Goal: Navigation & Orientation: Find specific page/section

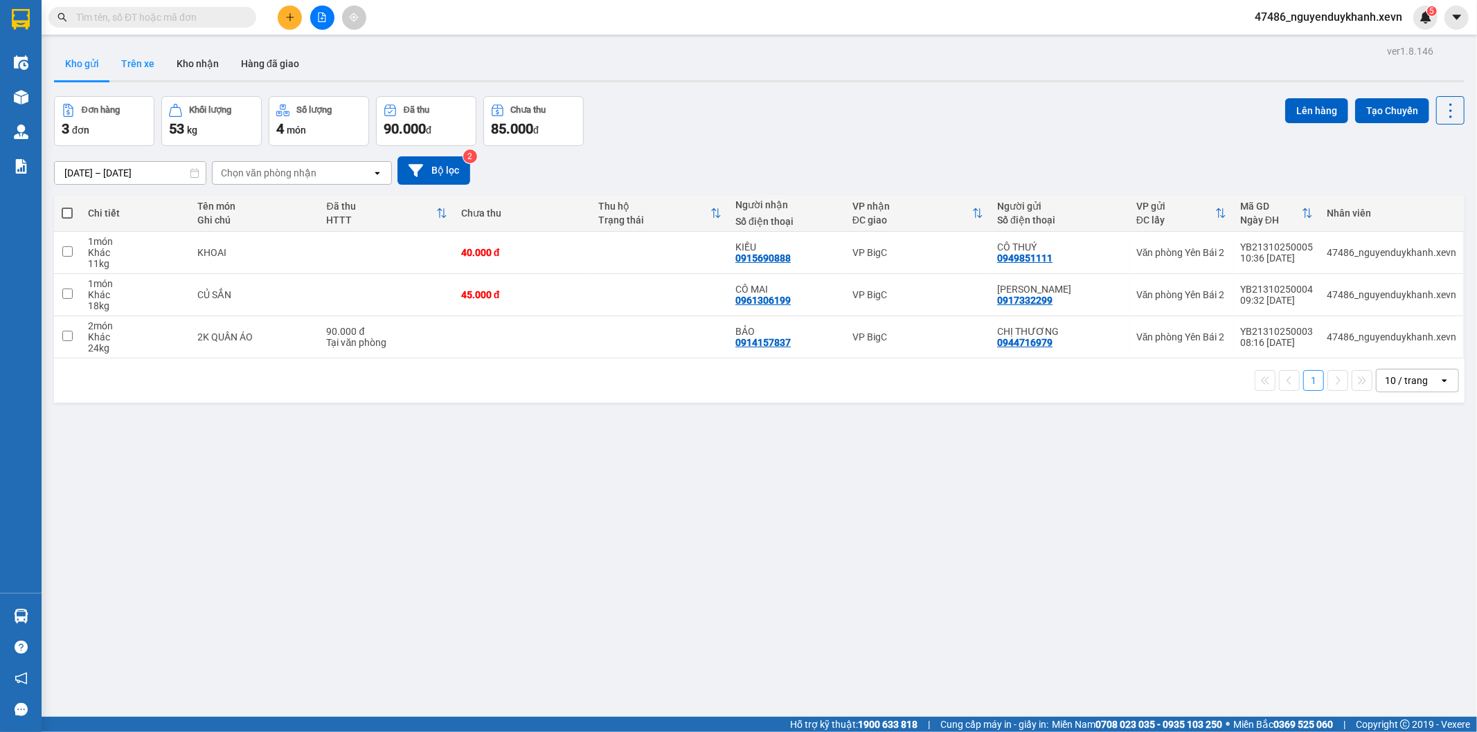
click at [134, 66] on button "Trên xe" at bounding box center [137, 63] width 55 height 33
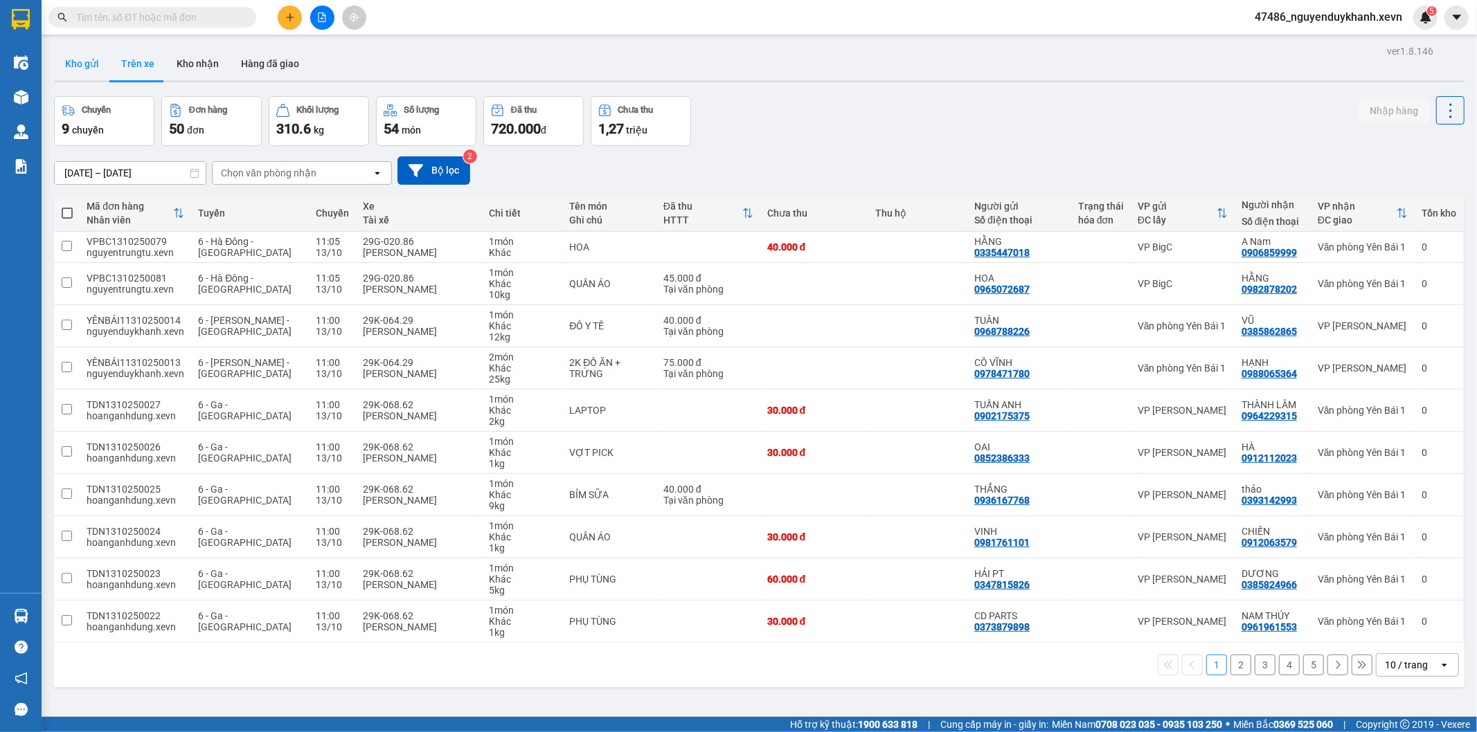
click at [77, 72] on button "Kho gửi" at bounding box center [82, 63] width 56 height 33
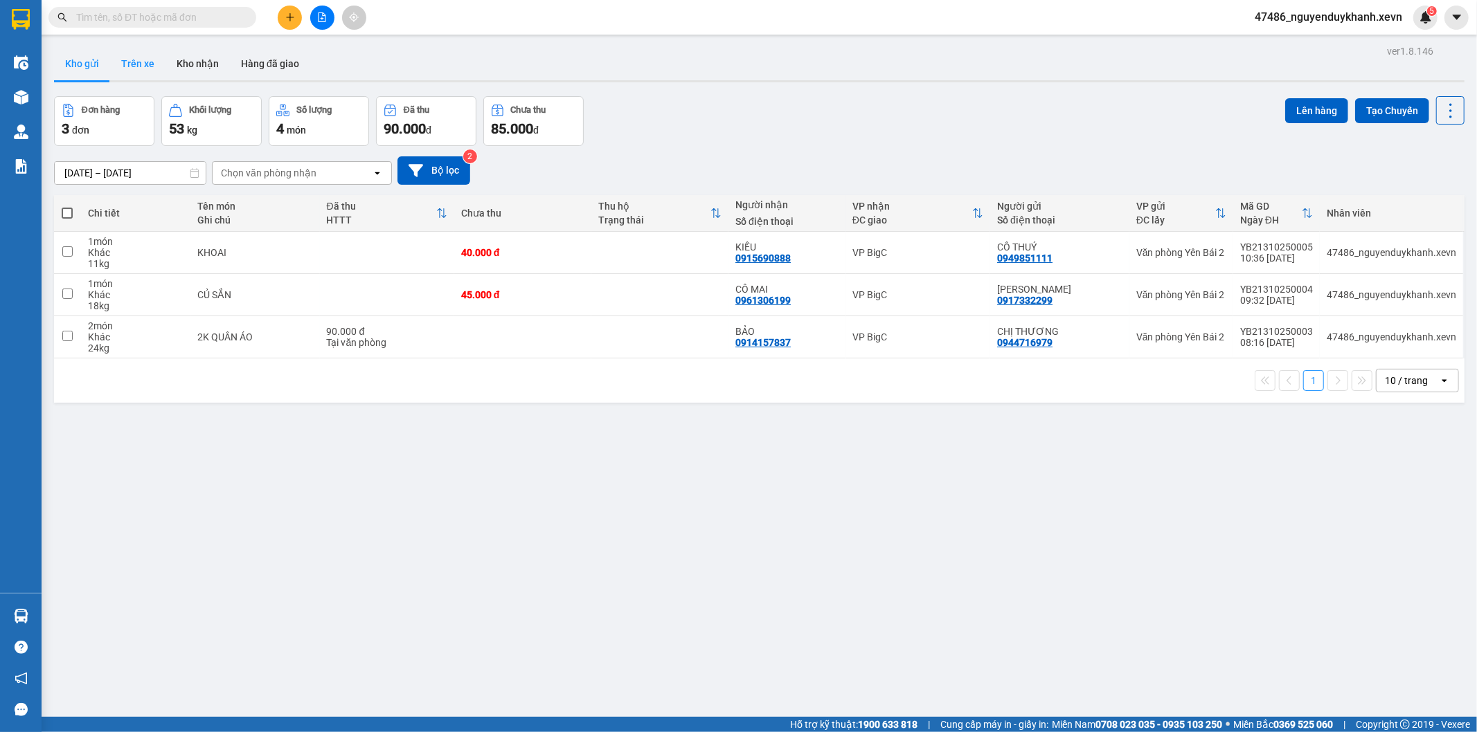
click at [141, 69] on button "Trên xe" at bounding box center [137, 63] width 55 height 33
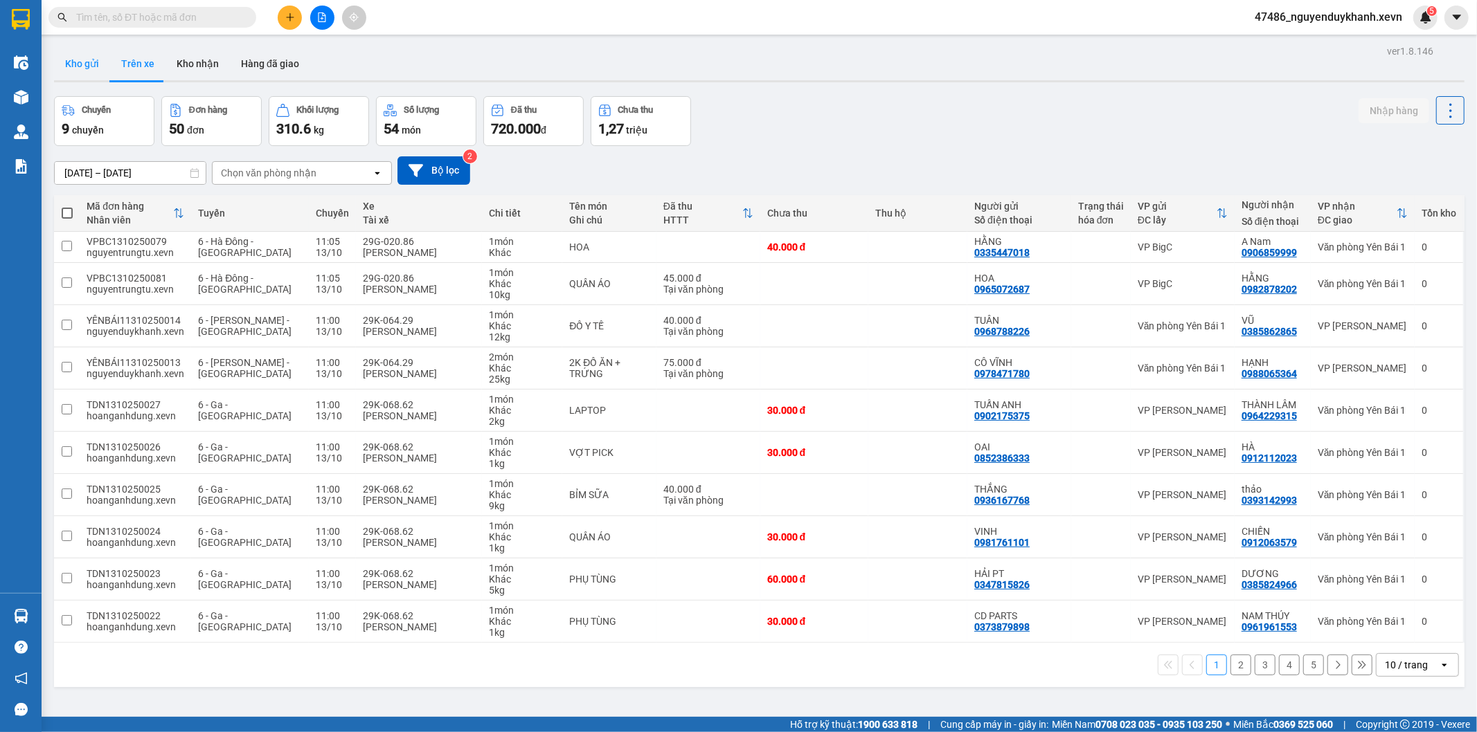
click at [93, 68] on button "Kho gửi" at bounding box center [82, 63] width 56 height 33
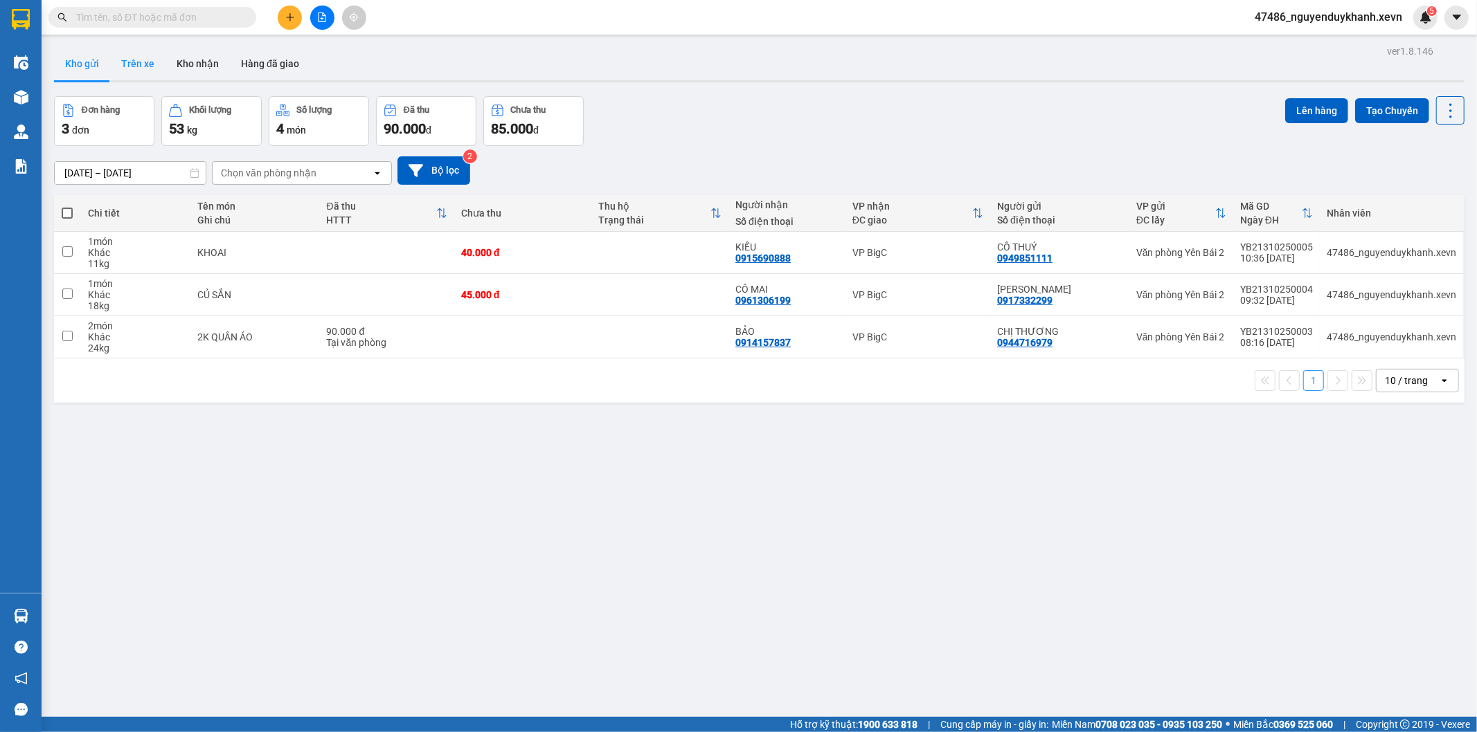
click at [146, 60] on button "Trên xe" at bounding box center [137, 63] width 55 height 33
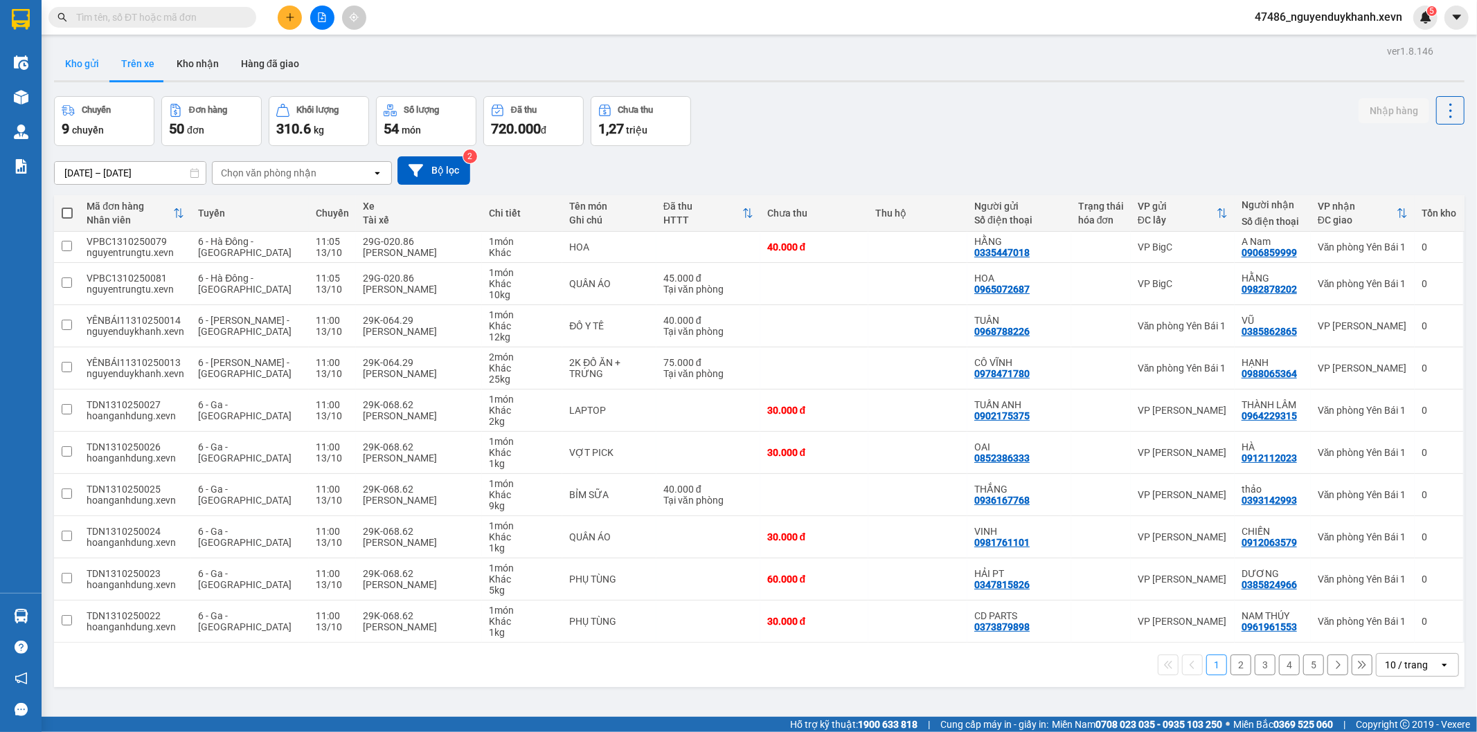
click at [82, 61] on button "Kho gửi" at bounding box center [82, 63] width 56 height 33
